Goal: Navigation & Orientation: Find specific page/section

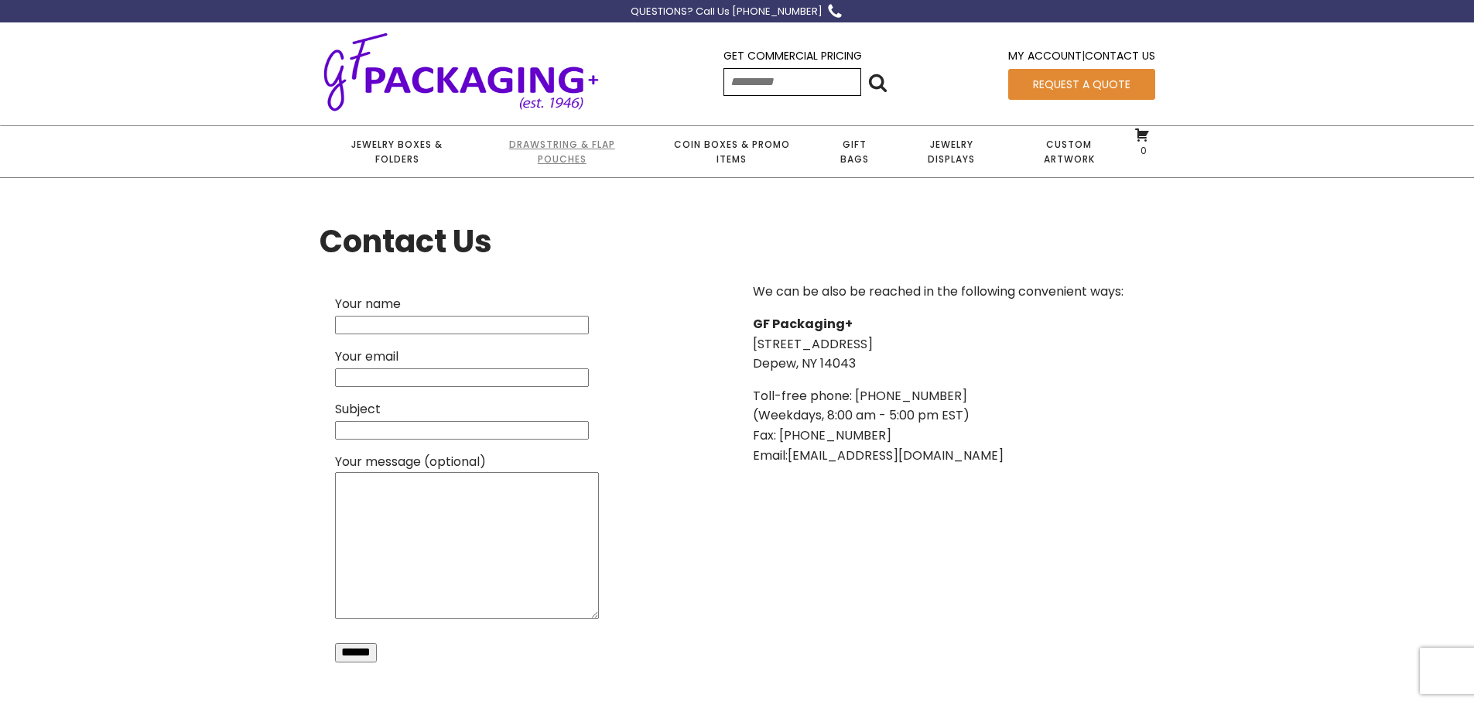
click at [571, 149] on link "Drawstring & Flap Pouches" at bounding box center [561, 151] width 173 height 51
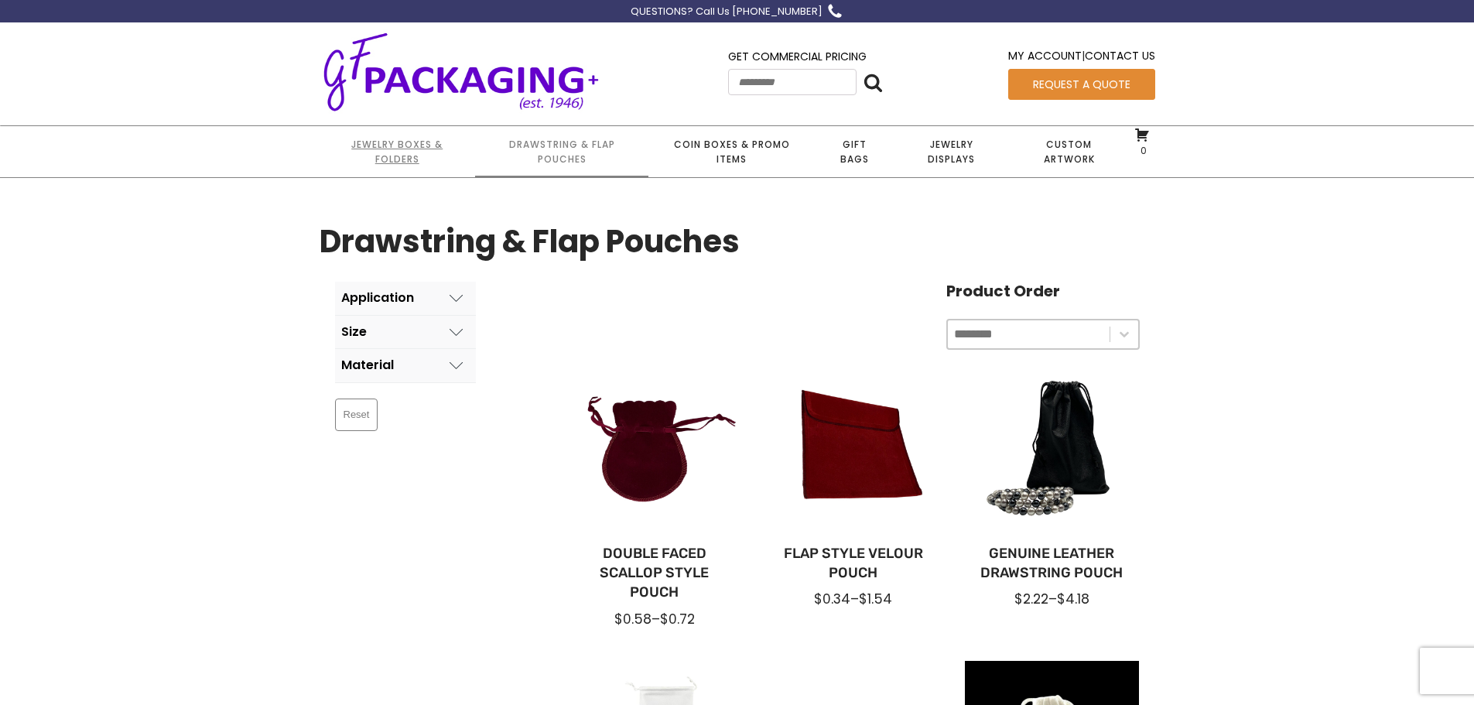
click at [430, 142] on link "Jewelry Boxes & Folders" at bounding box center [396, 151] width 155 height 51
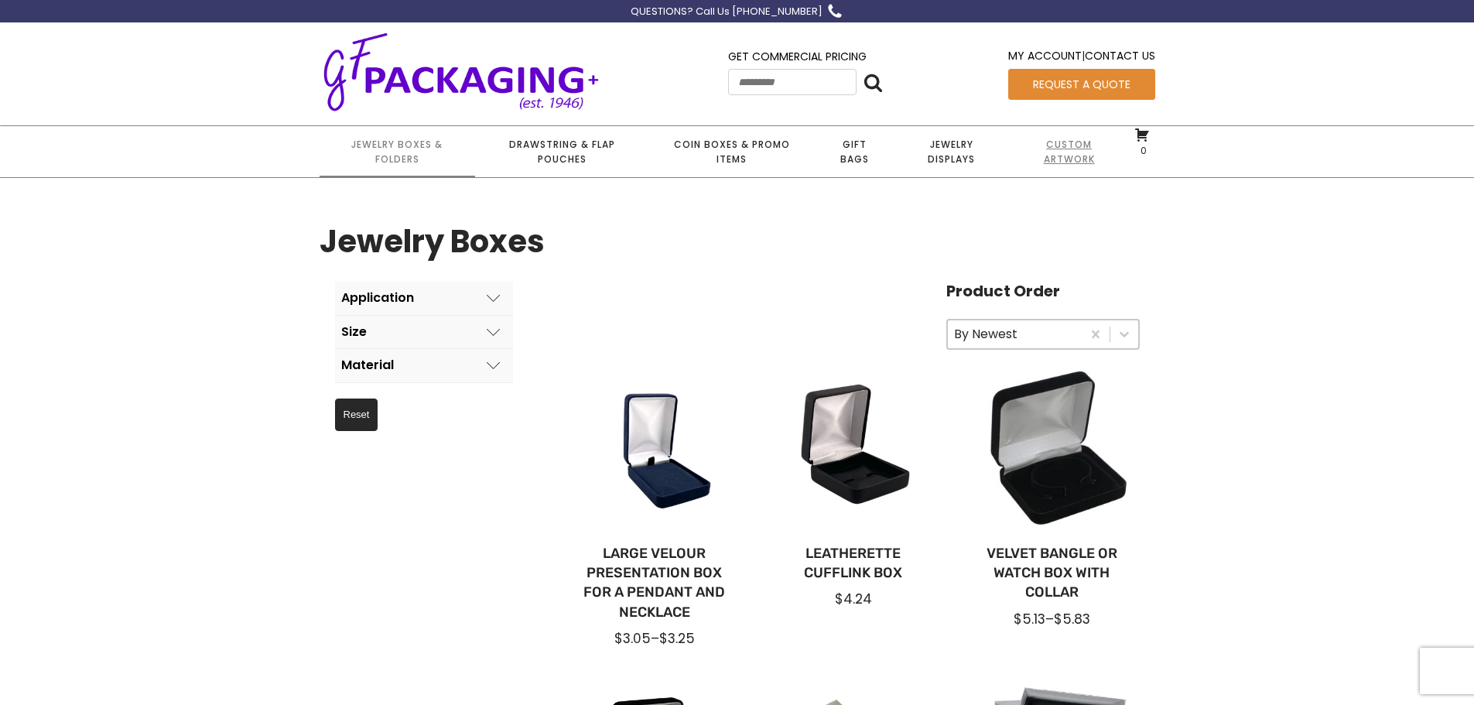
click at [1074, 149] on link "Custom Artwork" at bounding box center [1069, 151] width 120 height 51
